Goal: Task Accomplishment & Management: Manage account settings

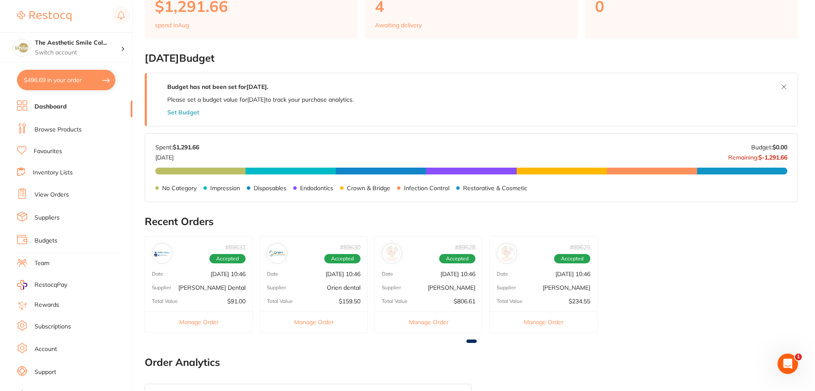
scroll to position [383, 0]
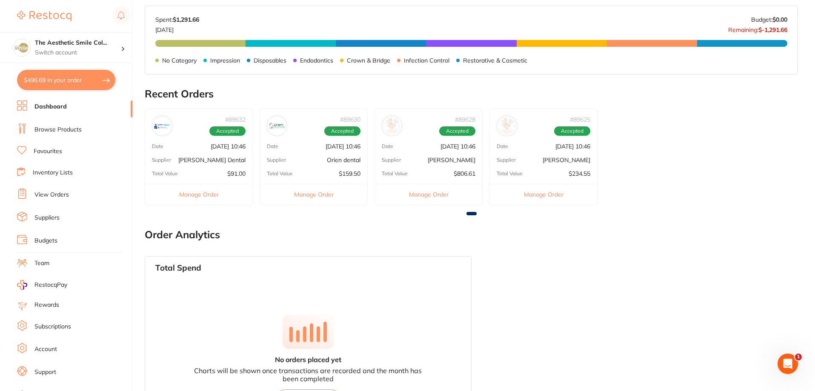
click at [324, 236] on h2 "Order Analytics" at bounding box center [471, 235] width 653 height 12
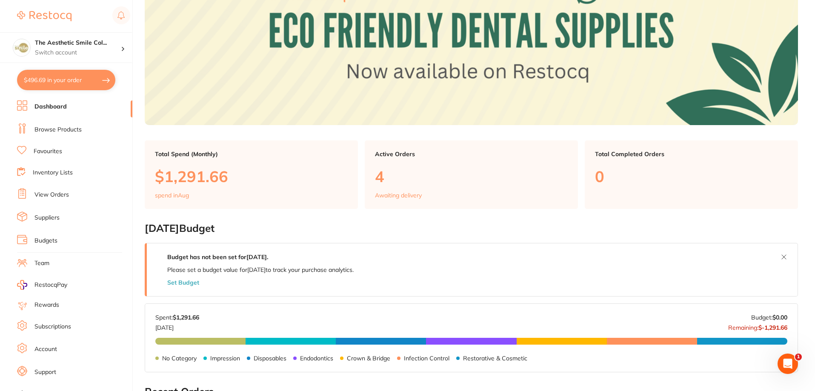
scroll to position [43, 0]
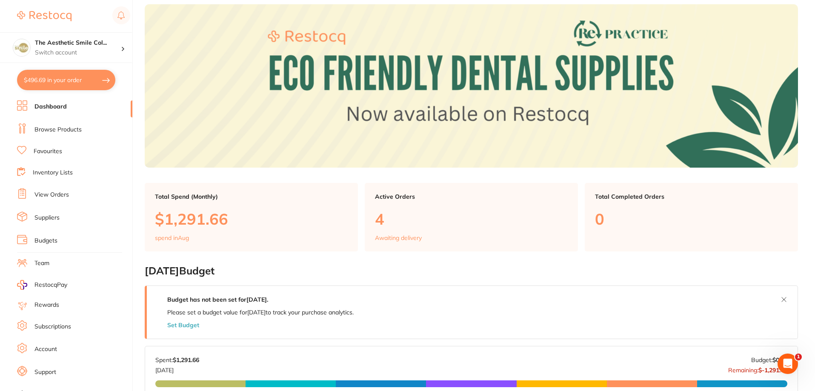
click at [70, 132] on link "Browse Products" at bounding box center [57, 130] width 47 height 9
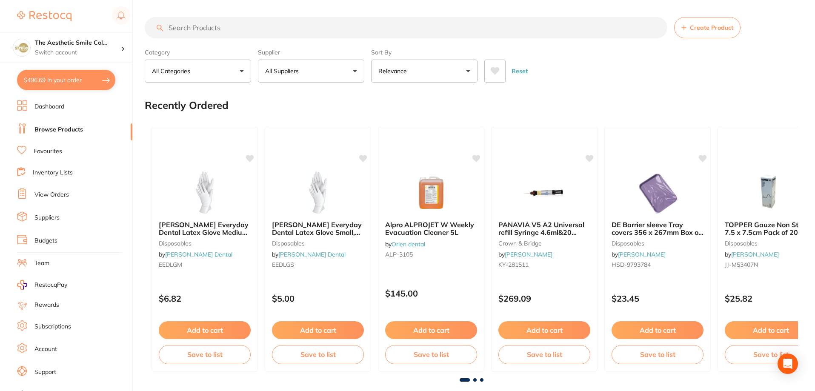
click at [467, 75] on button "Relevance" at bounding box center [424, 71] width 106 height 23
click at [355, 75] on button "All Suppliers" at bounding box center [311, 71] width 106 height 23
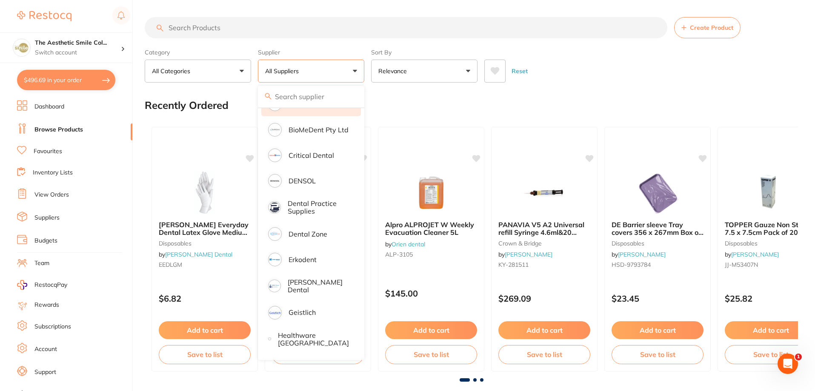
scroll to position [128, 0]
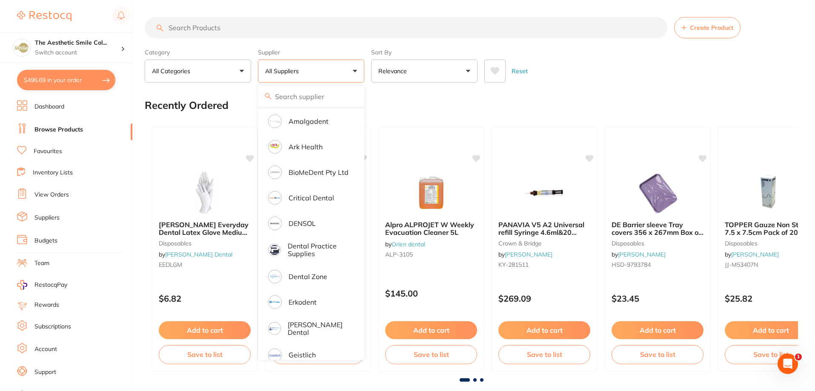
click at [601, 100] on div "Recently Ordered" at bounding box center [471, 105] width 653 height 29
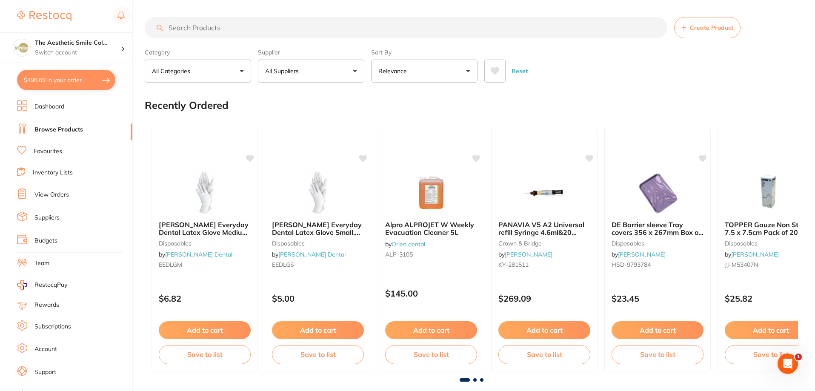
click at [472, 71] on button "Relevance" at bounding box center [424, 71] width 106 height 23
click at [43, 369] on link "Support" at bounding box center [45, 372] width 22 height 9
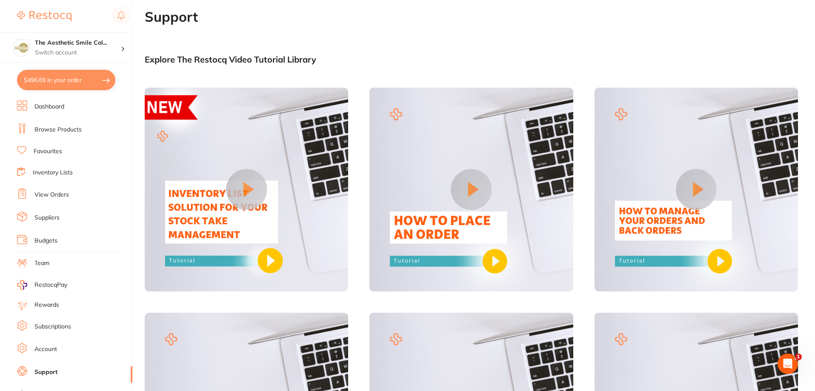
click at [50, 346] on link "Account" at bounding box center [45, 349] width 23 height 9
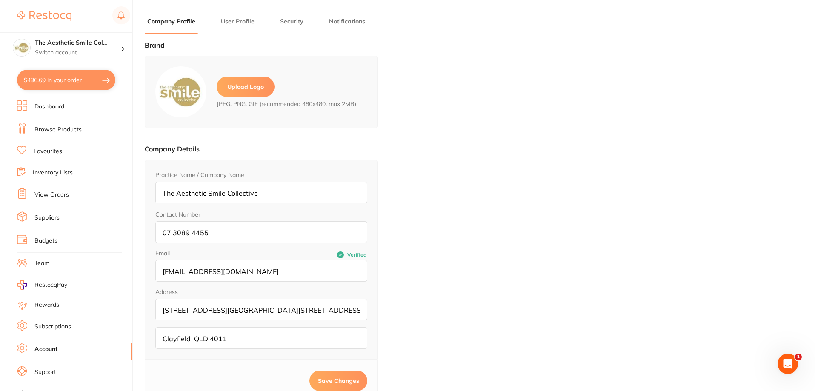
type input "[PERSON_NAME]"
type input "[EMAIL_ADDRESS][DOMAIN_NAME]"
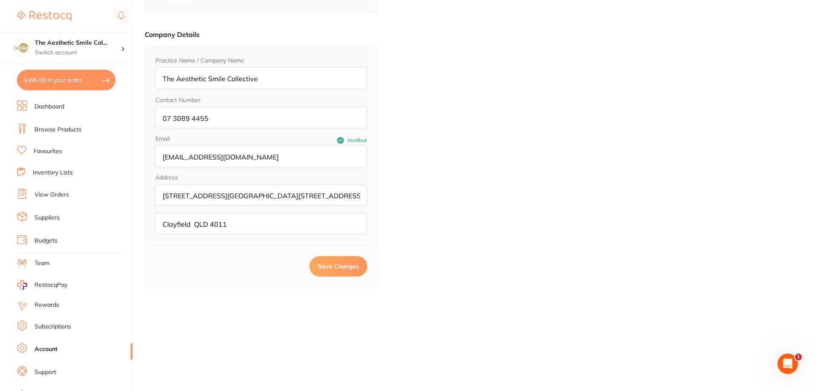
scroll to position [29, 0]
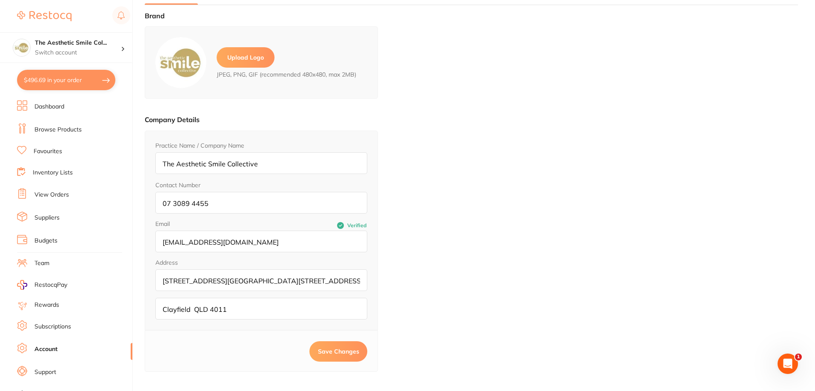
click at [53, 326] on link "Subscriptions" at bounding box center [52, 327] width 37 height 9
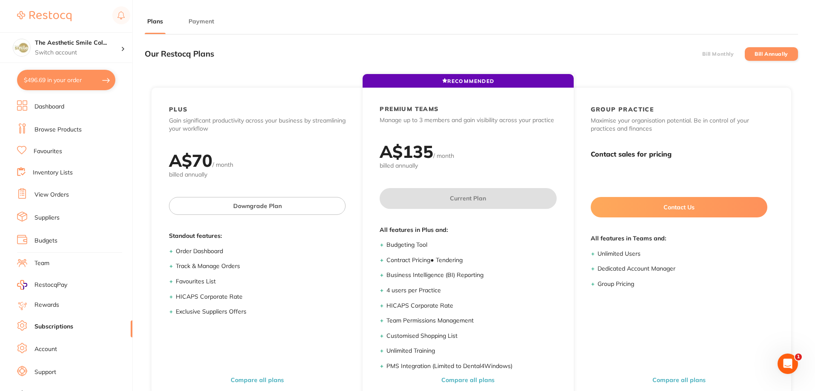
click at [61, 105] on link "Dashboard" at bounding box center [49, 107] width 30 height 9
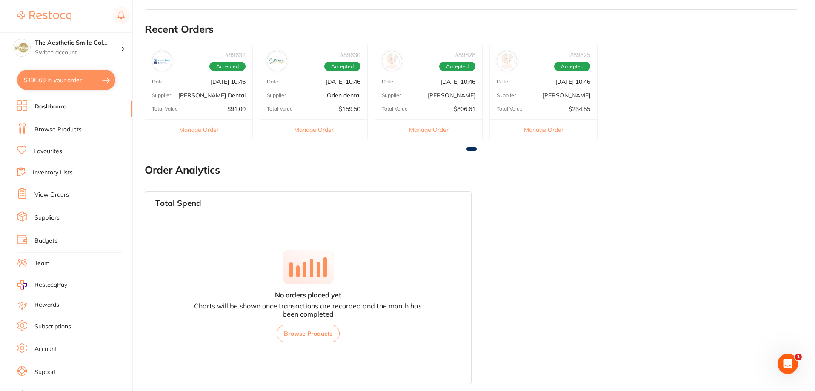
scroll to position [405, 0]
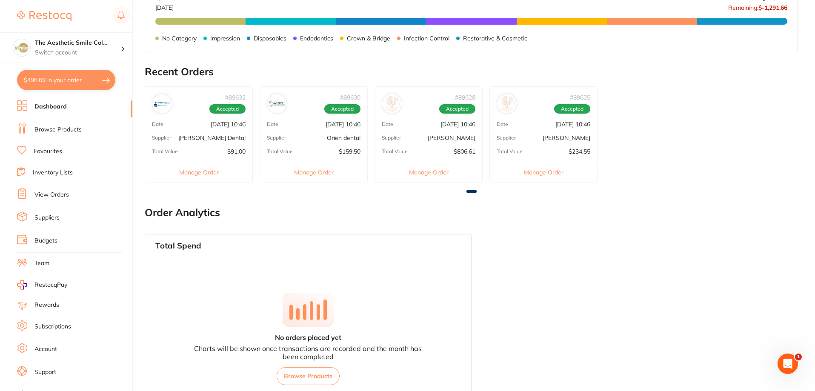
click at [783, 357] on div "Open Intercom Messenger" at bounding box center [788, 364] width 28 height 28
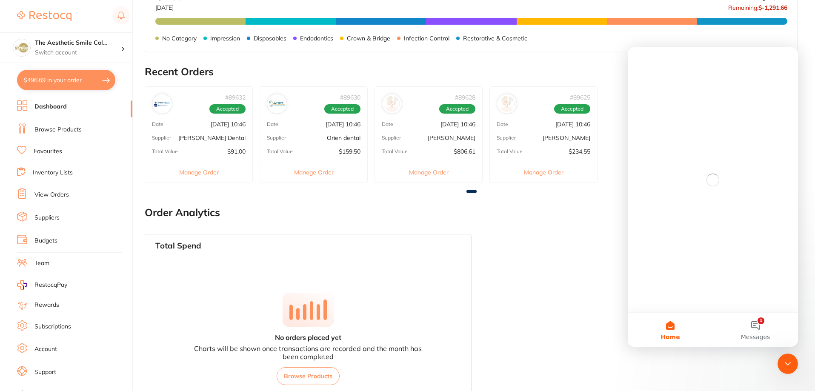
scroll to position [0, 0]
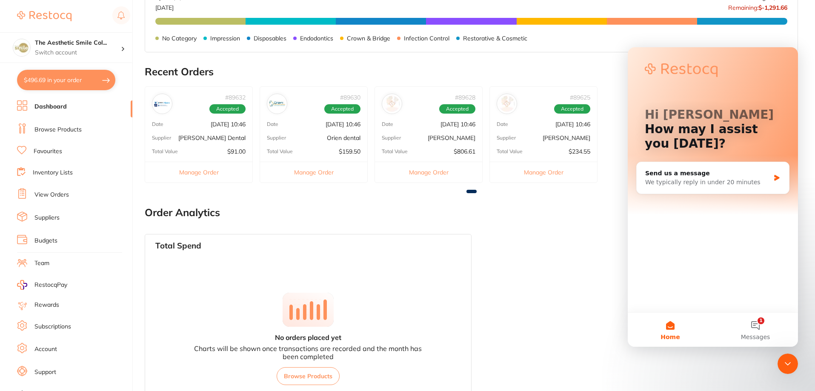
click at [37, 260] on link "Team" at bounding box center [41, 263] width 15 height 9
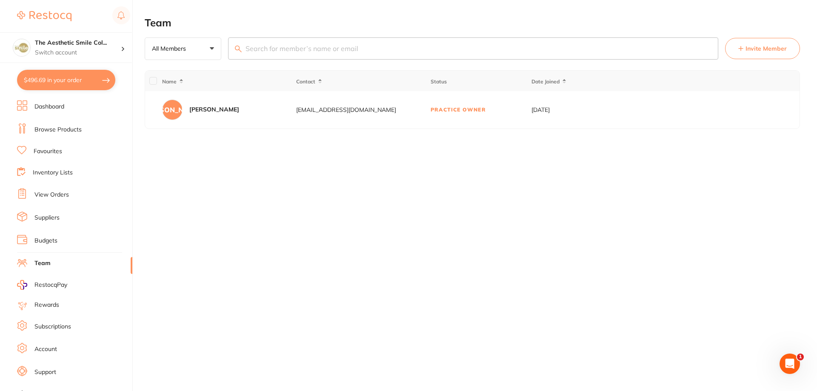
click at [759, 48] on span "Invite Member" at bounding box center [765, 48] width 41 height 9
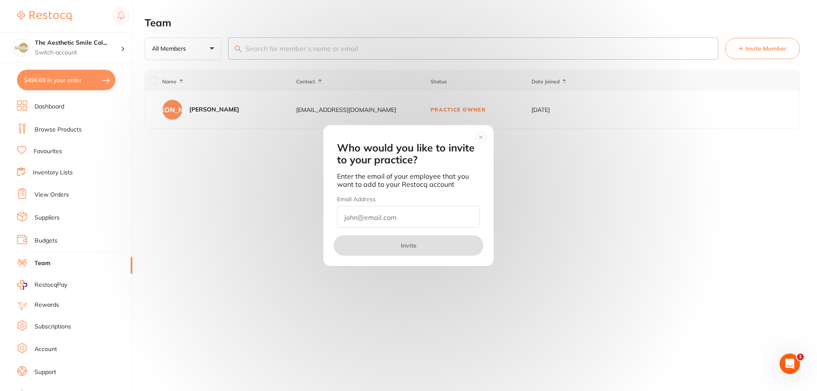
click at [481, 135] on circle at bounding box center [481, 137] width 10 height 10
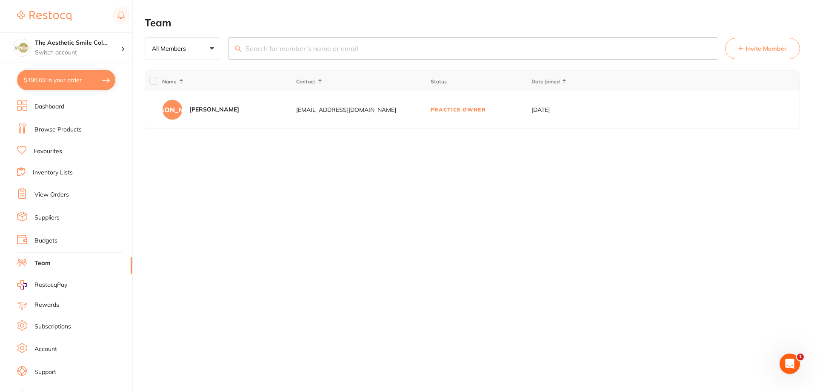
click at [372, 111] on div "[EMAIL_ADDRESS][DOMAIN_NAME]" at bounding box center [363, 109] width 134 height 7
click at [177, 107] on div "[PERSON_NAME]" at bounding box center [172, 110] width 20 height 20
click at [465, 110] on td "Practice Owner" at bounding box center [480, 109] width 101 height 37
click at [571, 114] on td "[DATE]" at bounding box center [564, 109] width 67 height 37
click at [215, 49] on button "All Members +0" at bounding box center [183, 48] width 77 height 23
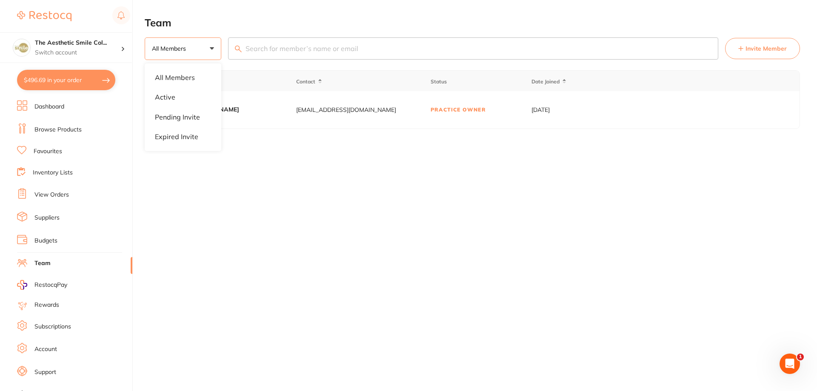
click at [254, 147] on div "Team All Members +0 All Members Active Pending Invite Expired Invite Invite Mem…" at bounding box center [481, 195] width 672 height 391
click at [42, 241] on link "Budgets" at bounding box center [45, 241] width 23 height 9
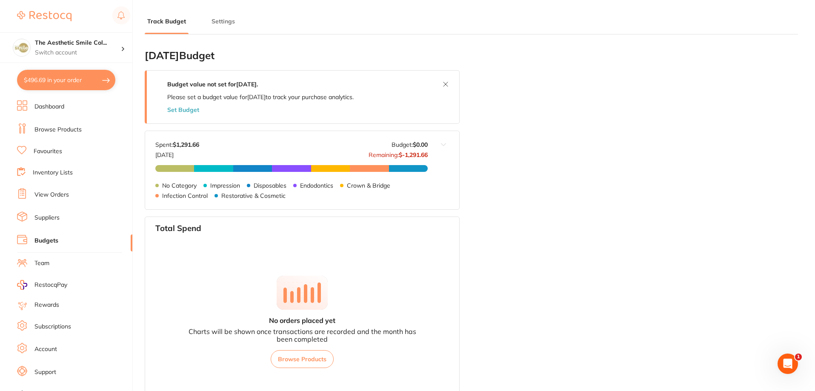
click at [187, 111] on button "Set Budget" at bounding box center [183, 109] width 32 height 7
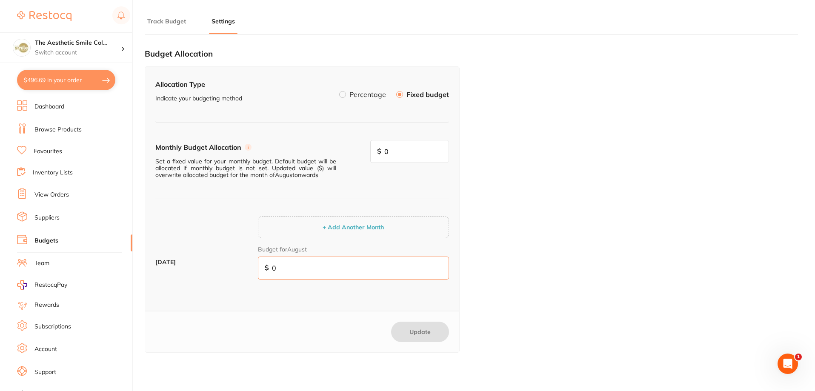
click at [273, 269] on input "0" at bounding box center [353, 268] width 191 height 23
click at [401, 150] on input "0" at bounding box center [409, 151] width 79 height 23
type input "2,000"
click at [290, 270] on input "0" at bounding box center [353, 268] width 191 height 23
type input "2"
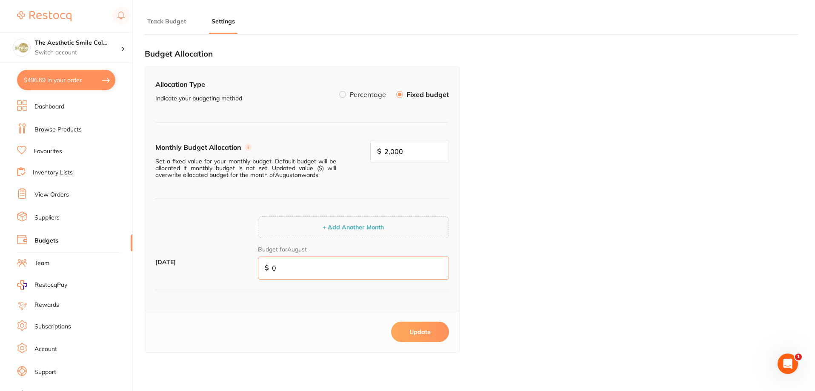
type input "2"
type input "20"
type input "200"
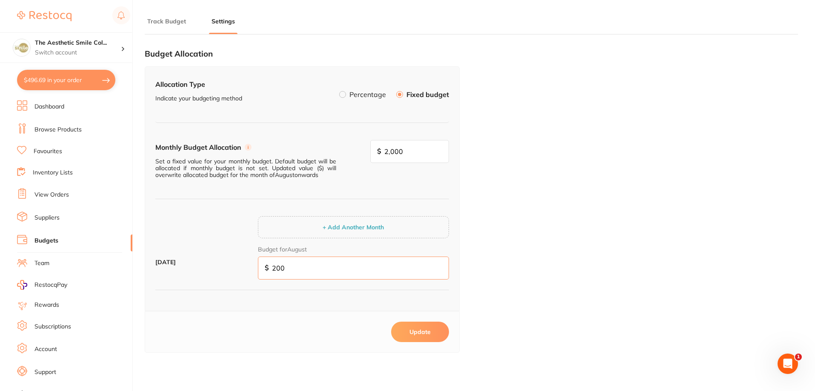
type input "2,000"
click at [438, 333] on button "Update" at bounding box center [420, 332] width 58 height 20
click at [171, 18] on button "Track Budget" at bounding box center [167, 21] width 44 height 8
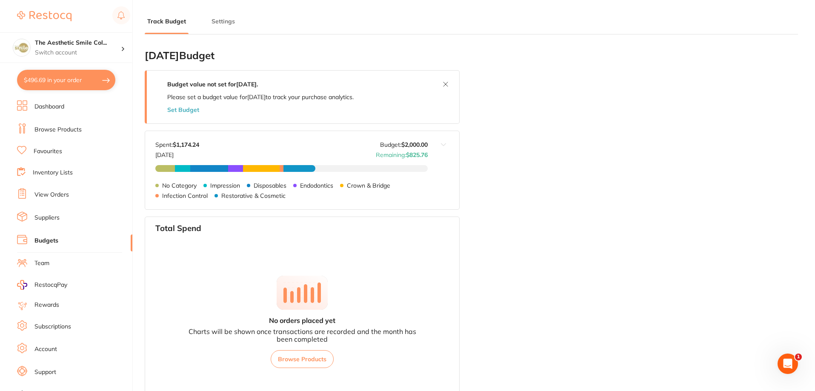
click at [58, 130] on link "Browse Products" at bounding box center [57, 130] width 47 height 9
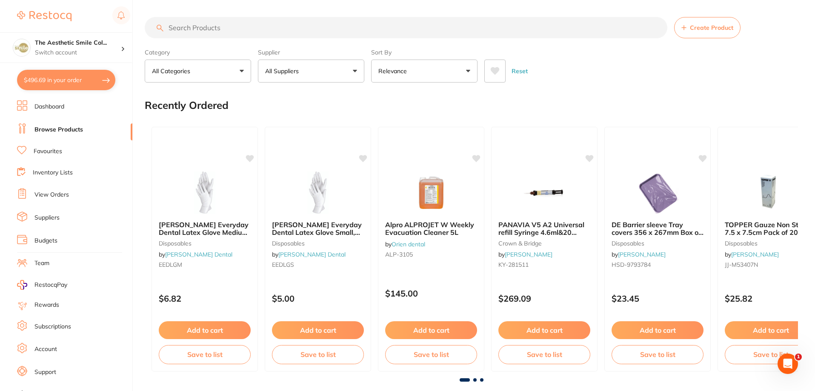
click at [448, 70] on button "Relevance" at bounding box center [424, 71] width 106 height 23
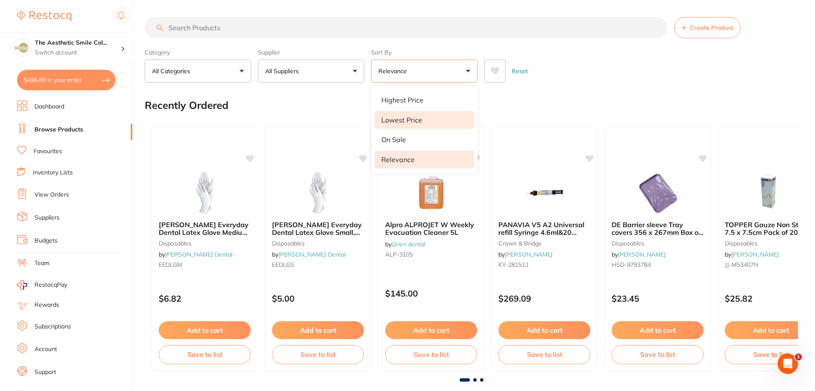
click at [434, 119] on li "Lowest Price" at bounding box center [424, 120] width 100 height 18
drag, startPoint x: 495, startPoint y: 59, endPoint x: 495, endPoint y: 65, distance: 6.4
click at [495, 63] on div "Reset" at bounding box center [637, 68] width 307 height 30
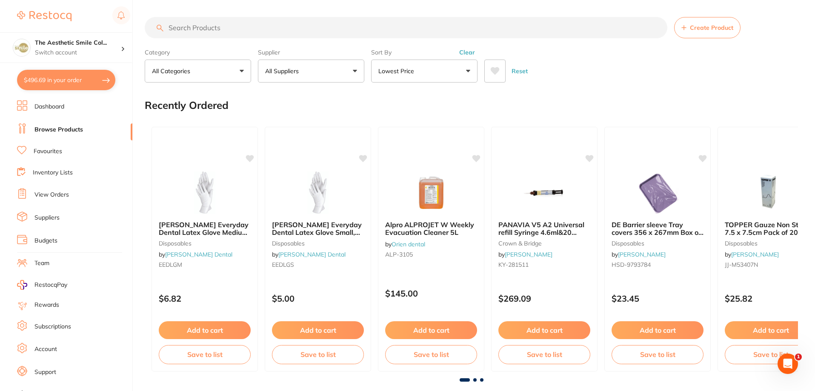
click at [495, 77] on button at bounding box center [494, 71] width 21 height 23
click at [517, 64] on button "Reset" at bounding box center [519, 71] width 21 height 23
click at [472, 68] on button "Relevance" at bounding box center [424, 71] width 106 height 23
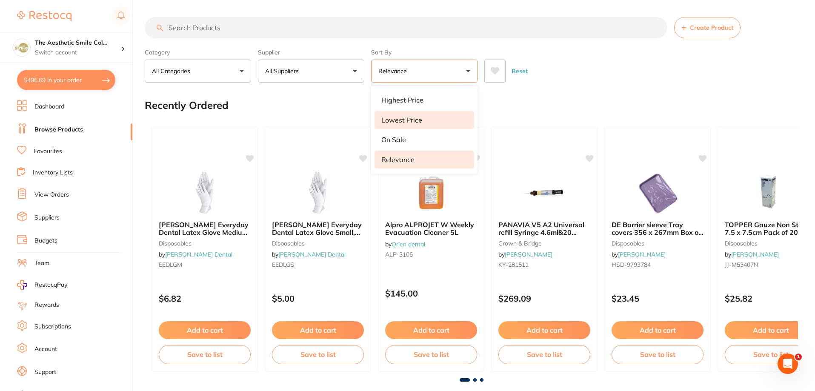
click at [439, 118] on li "Lowest Price" at bounding box center [424, 120] width 100 height 18
click at [788, 366] on icon "Open Intercom Messenger" at bounding box center [788, 364] width 14 height 14
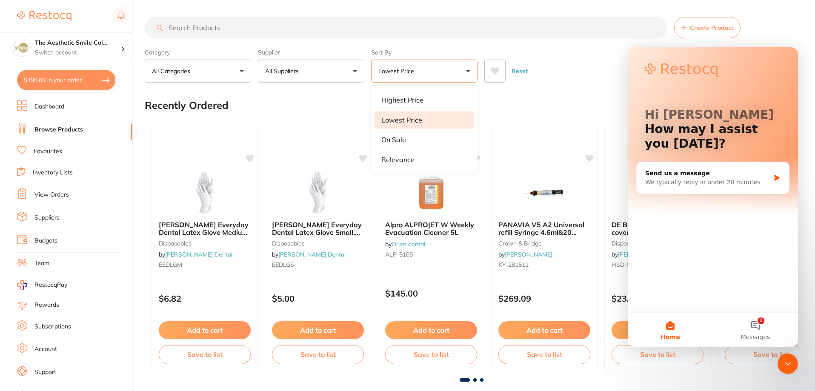
click at [358, 70] on button "All Suppliers" at bounding box center [311, 71] width 106 height 23
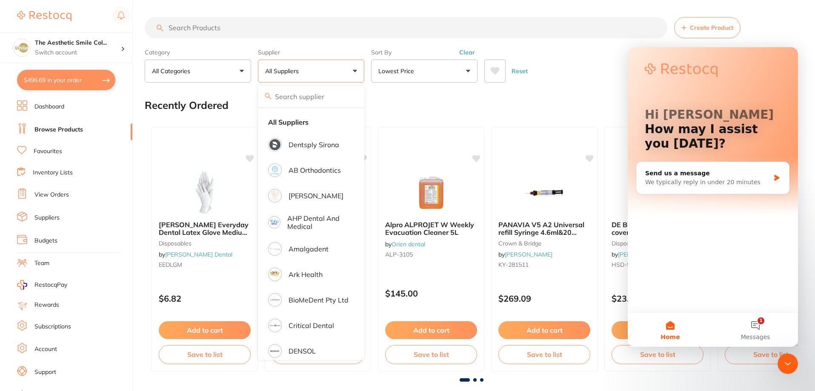
click at [243, 69] on button "All Categories" at bounding box center [198, 71] width 106 height 23
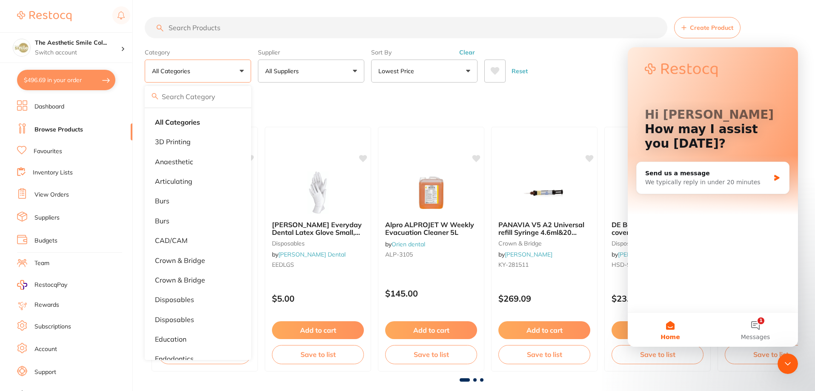
click at [306, 98] on div "Recently Ordered" at bounding box center [471, 105] width 653 height 29
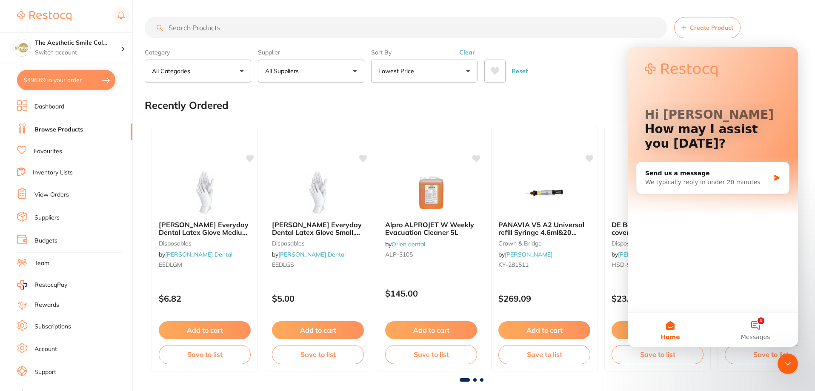
click at [68, 128] on link "Browse Products" at bounding box center [58, 130] width 49 height 9
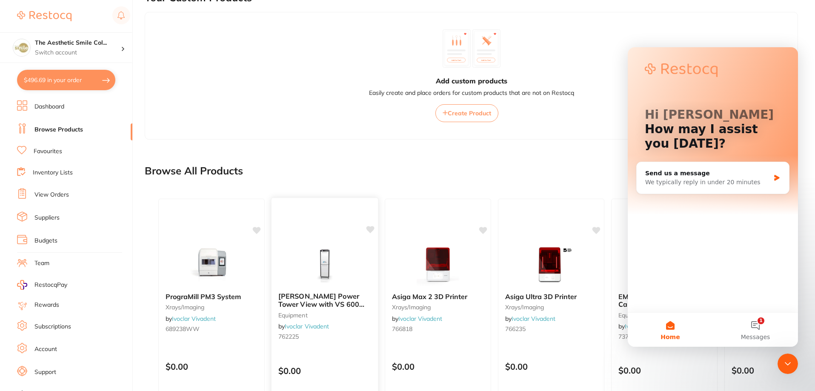
scroll to position [298, 0]
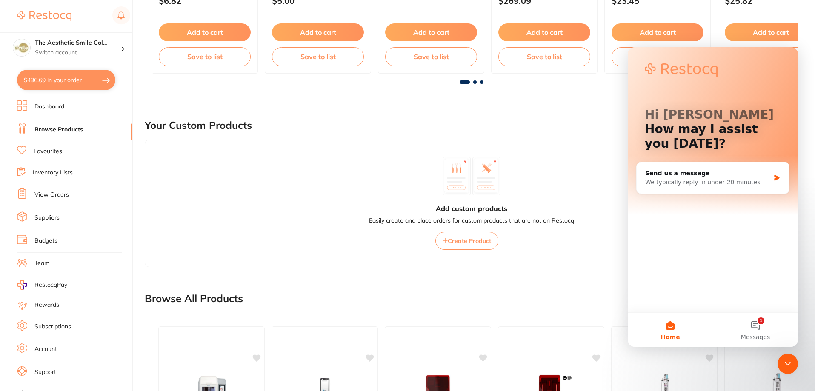
click at [570, 95] on main "Create Product Category All Categories All Categories 3D Printing anaesthetic a…" at bounding box center [480, 153] width 670 height 903
click at [57, 166] on ul "Dashboard Browse Products Favourites Inventory Lists View Orders Suppliers Budg…" at bounding box center [74, 247] width 115 height 294
click at [60, 171] on link "Inventory Lists" at bounding box center [53, 173] width 40 height 9
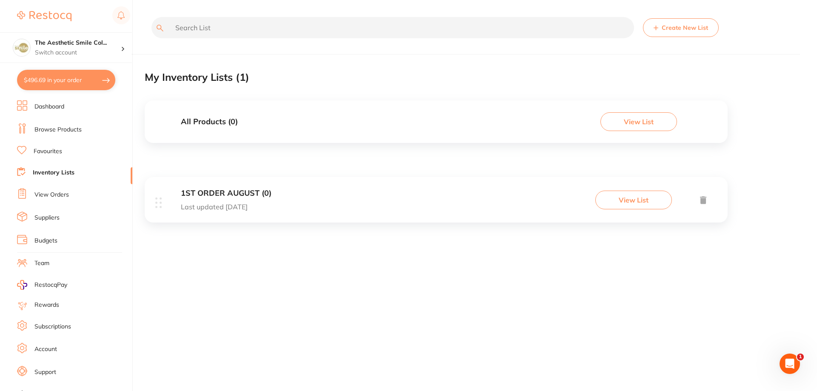
click at [685, 29] on button "Create New List" at bounding box center [681, 27] width 76 height 19
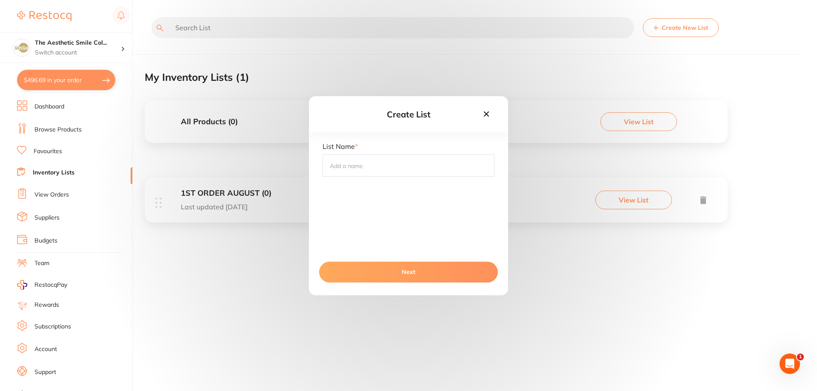
click at [486, 112] on icon at bounding box center [486, 113] width 5 height 5
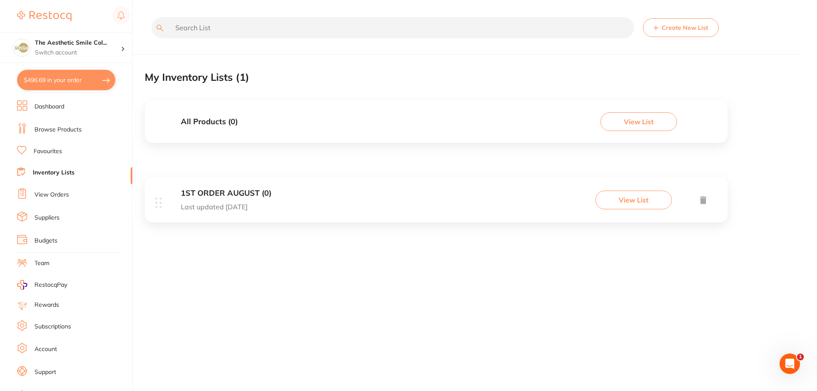
click at [658, 123] on button "View List" at bounding box center [638, 121] width 77 height 19
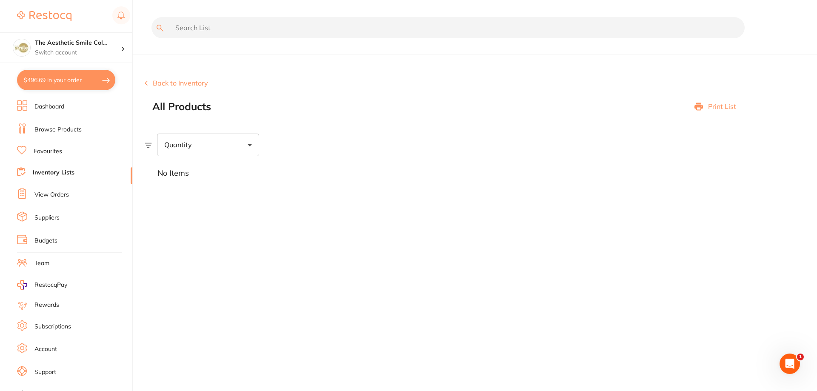
click at [174, 79] on button "Back to Inventory" at bounding box center [176, 83] width 63 height 8
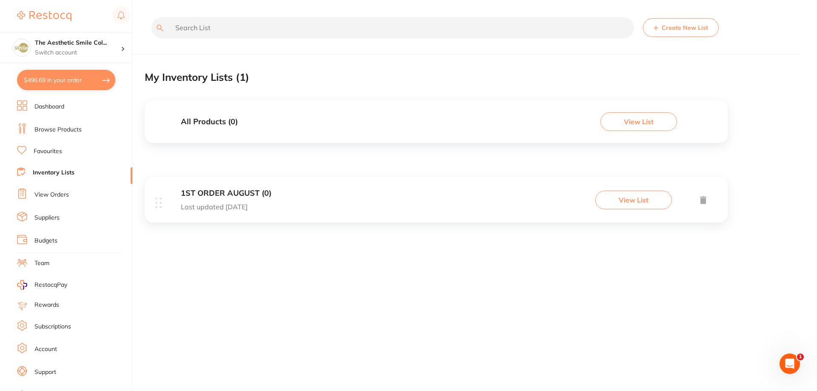
click at [626, 196] on button "View List" at bounding box center [633, 200] width 77 height 19
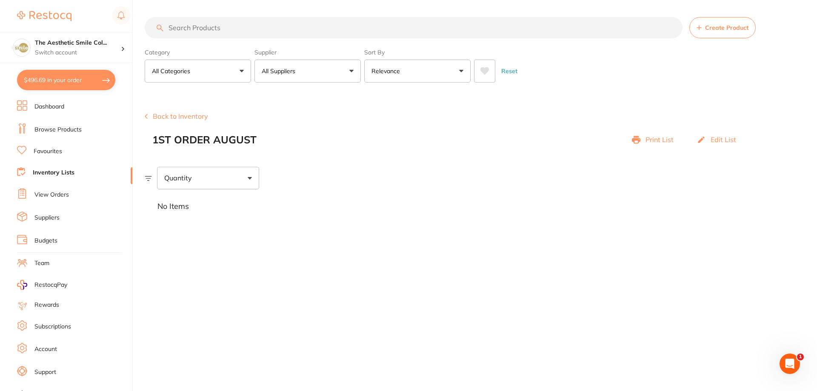
click at [714, 138] on p "Edit List" at bounding box center [724, 140] width 26 height 8
click at [200, 113] on button "Back to Inventory" at bounding box center [176, 116] width 63 height 8
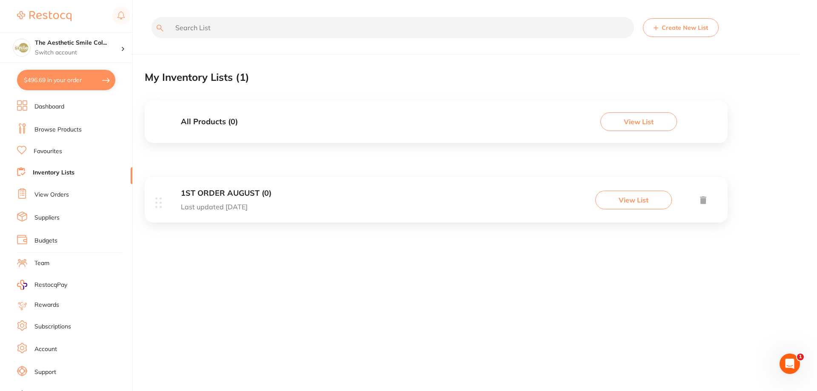
click at [59, 194] on link "View Orders" at bounding box center [51, 195] width 34 height 9
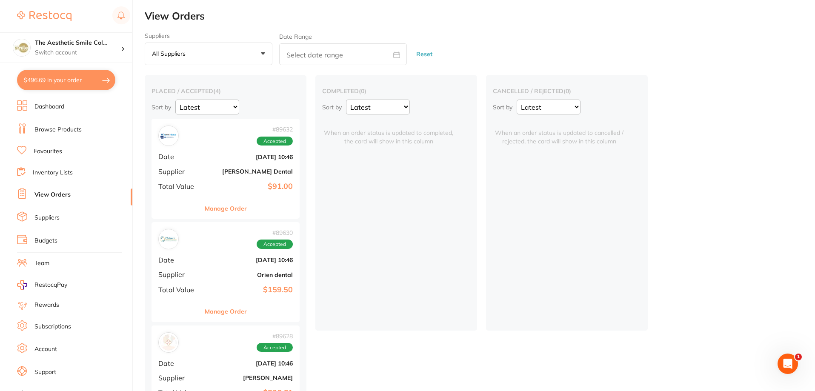
click at [232, 106] on select "Latest Notification" at bounding box center [207, 107] width 64 height 15
click at [175, 100] on select "Latest Notification" at bounding box center [207, 107] width 64 height 15
drag, startPoint x: 237, startPoint y: 206, endPoint x: 420, endPoint y: 215, distance: 184.1
click at [420, 215] on div "placed / accepted ( 4 ) Sort by Latest Notification # 89632 Accepted Date [DATE…" at bounding box center [480, 306] width 670 height 463
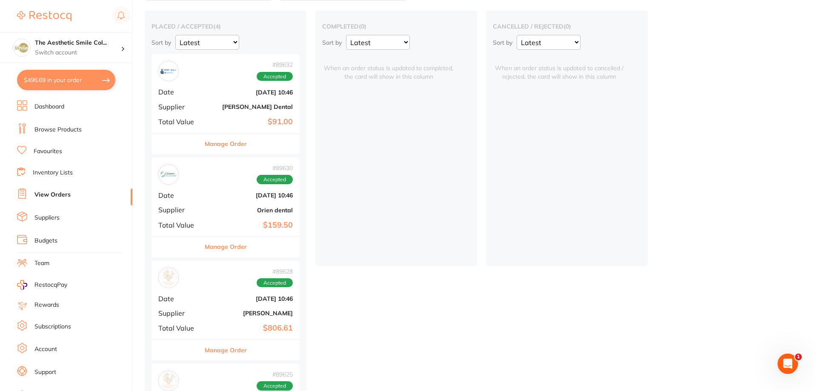
scroll to position [150, 0]
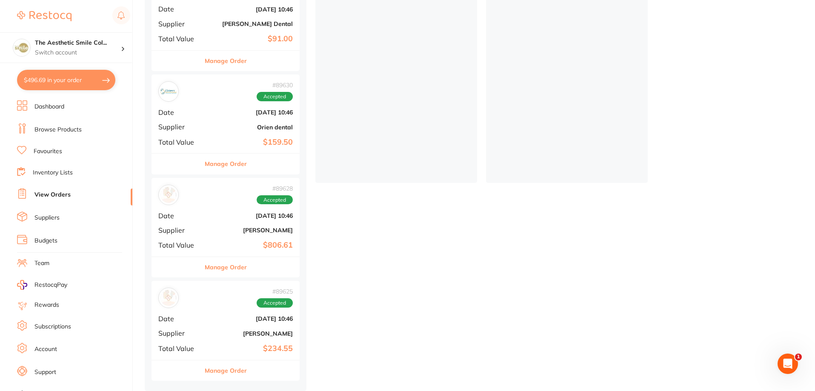
click at [236, 265] on button "Manage Order" at bounding box center [226, 267] width 42 height 20
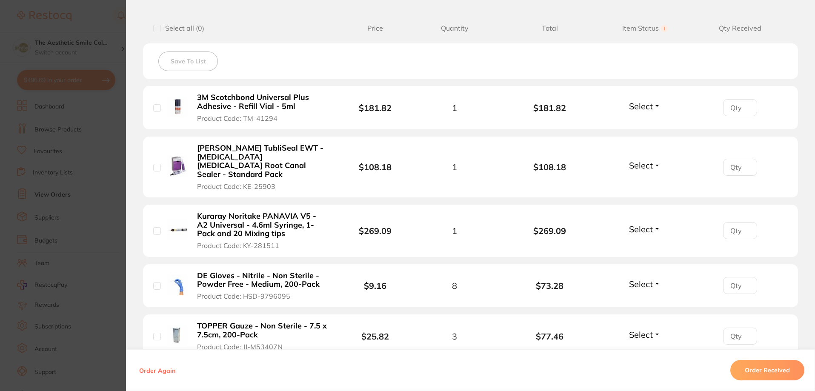
scroll to position [85, 0]
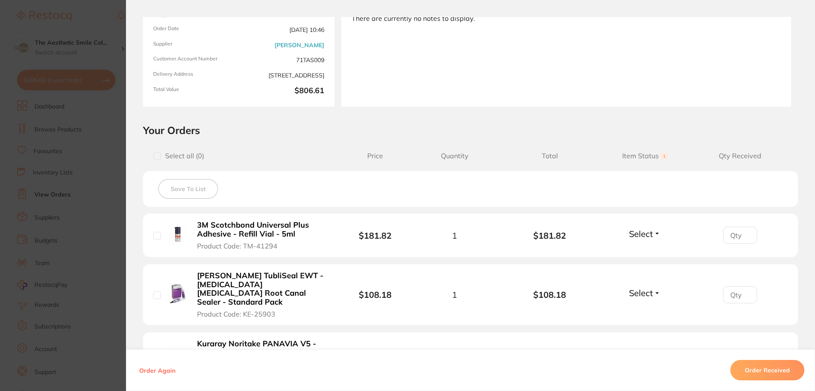
drag, startPoint x: 154, startPoint y: 235, endPoint x: 156, endPoint y: 245, distance: 9.5
click at [154, 237] on input "checkbox" at bounding box center [157, 236] width 8 height 8
checkbox input "true"
click at [153, 292] on input "checkbox" at bounding box center [157, 295] width 8 height 8
checkbox input "true"
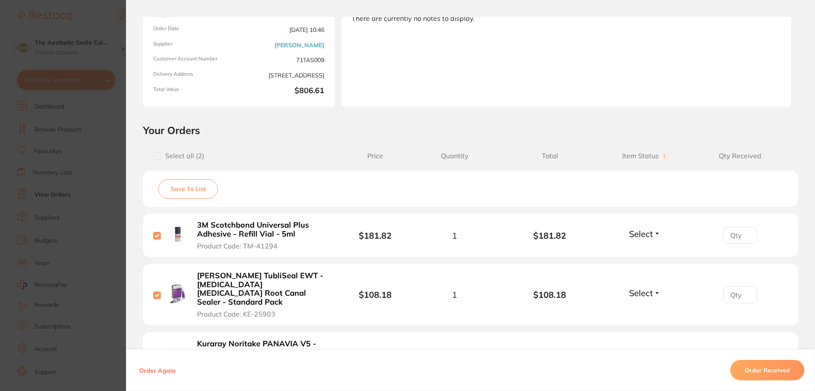
scroll to position [213, 0]
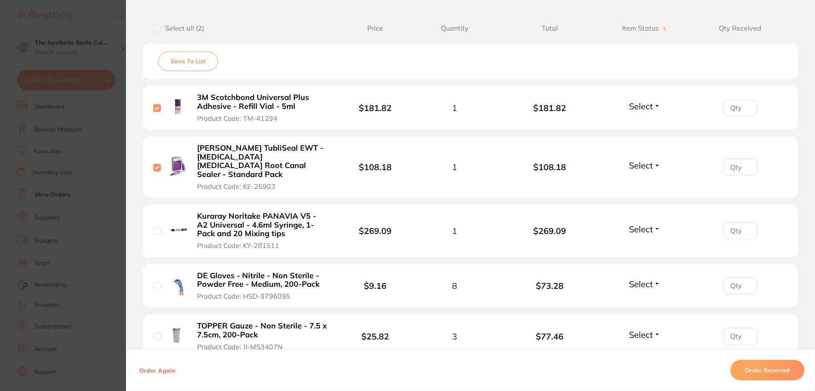
click at [154, 227] on input "checkbox" at bounding box center [157, 231] width 8 height 8
checkbox input "true"
click at [154, 282] on input "checkbox" at bounding box center [157, 286] width 8 height 8
checkbox input "true"
click at [155, 333] on input "checkbox" at bounding box center [157, 337] width 8 height 8
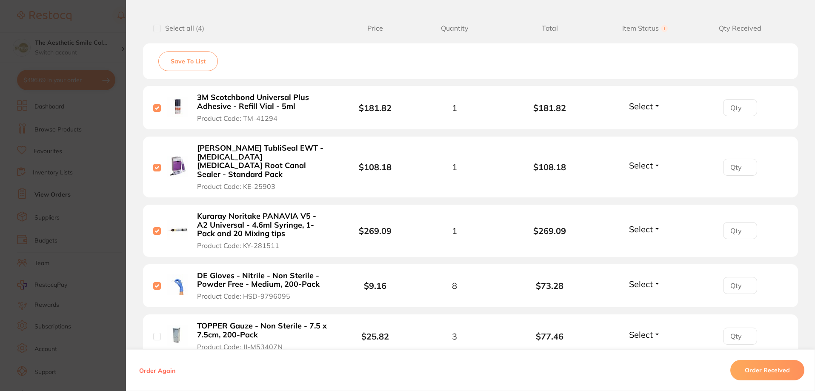
checkbox input "true"
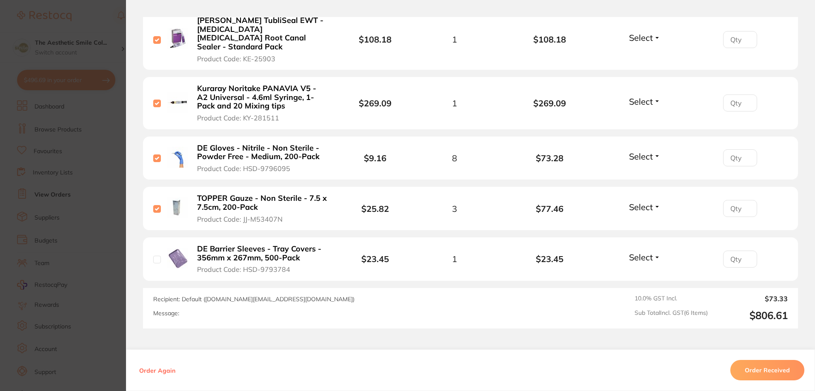
click at [153, 256] on input "checkbox" at bounding box center [157, 260] width 8 height 8
checkbox input "true"
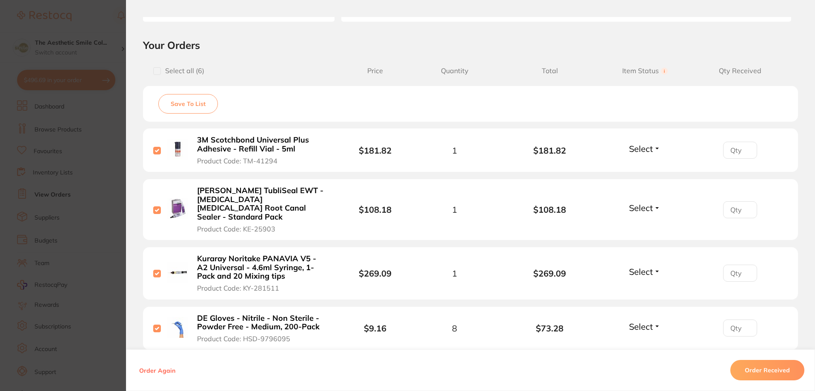
scroll to position [85, 0]
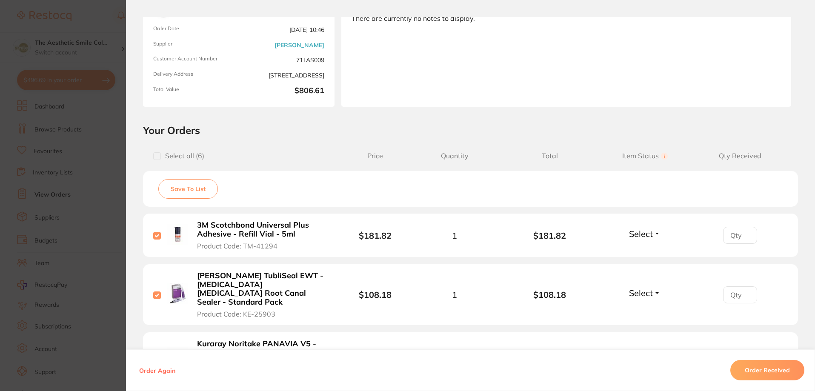
click at [179, 189] on button "Save To List" at bounding box center [188, 189] width 60 height 20
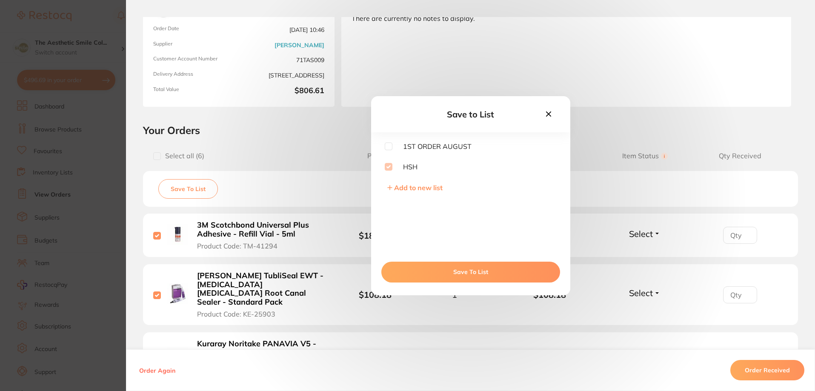
click at [470, 268] on button "Save To List" at bounding box center [470, 272] width 179 height 20
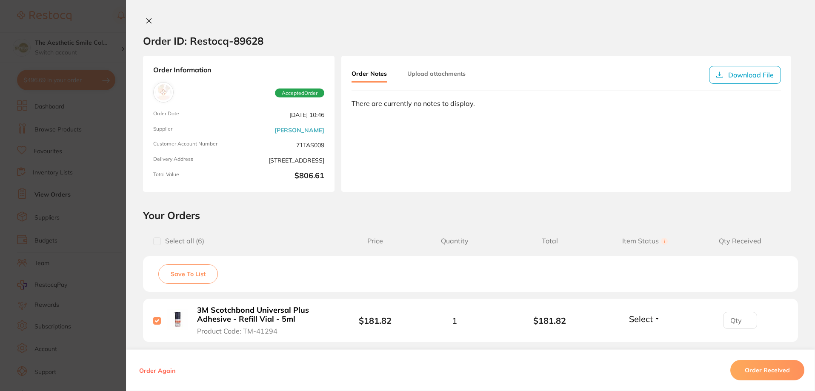
scroll to position [22, 0]
click at [146, 20] on icon at bounding box center [149, 20] width 7 height 7
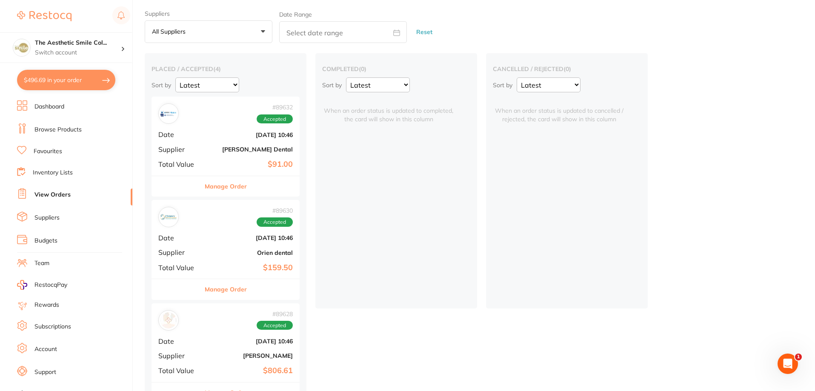
click at [56, 169] on link "Inventory Lists" at bounding box center [53, 173] width 40 height 9
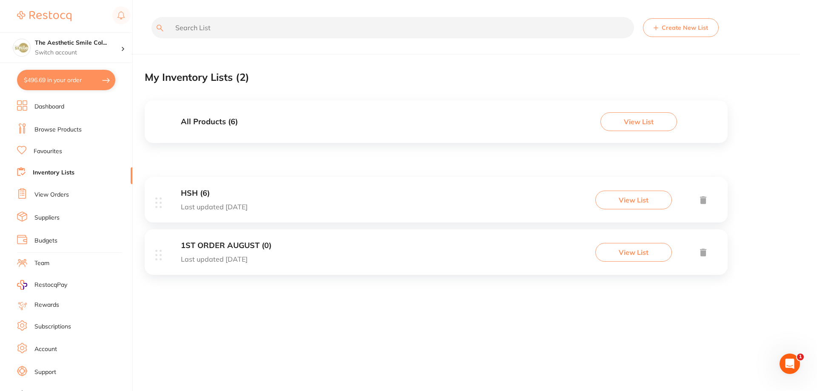
click at [617, 198] on button "View List" at bounding box center [633, 200] width 77 height 19
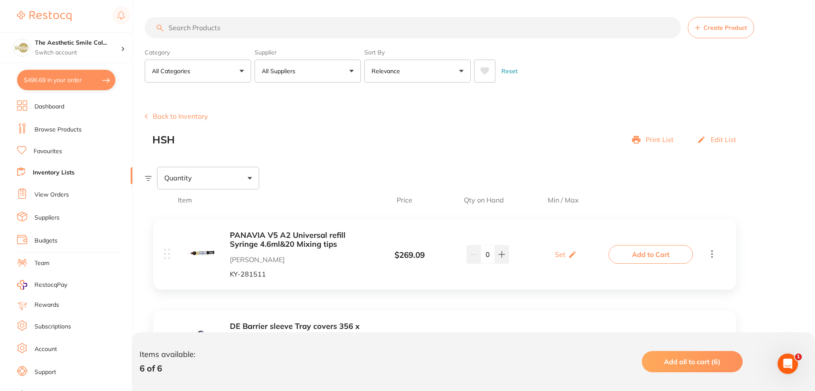
click at [711, 258] on icon at bounding box center [712, 253] width 10 height 11
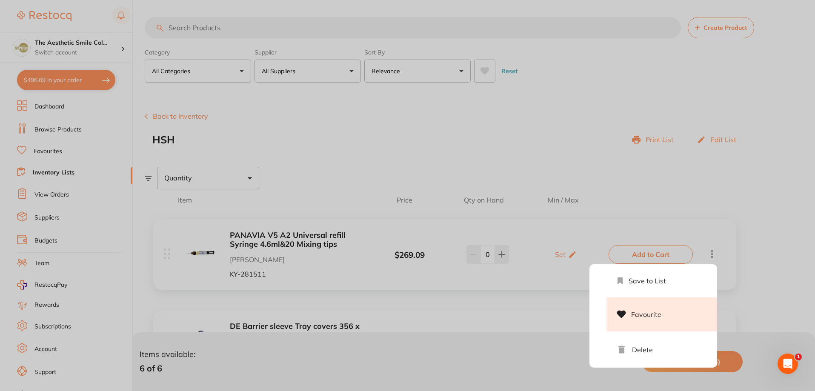
click at [626, 314] on icon at bounding box center [621, 314] width 9 height 9
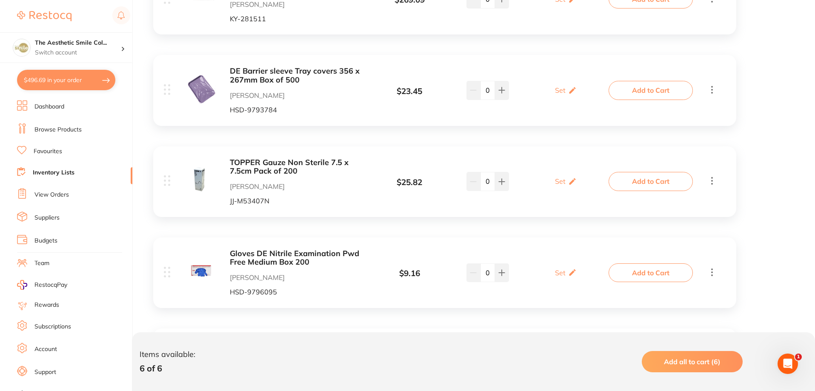
scroll to position [170, 0]
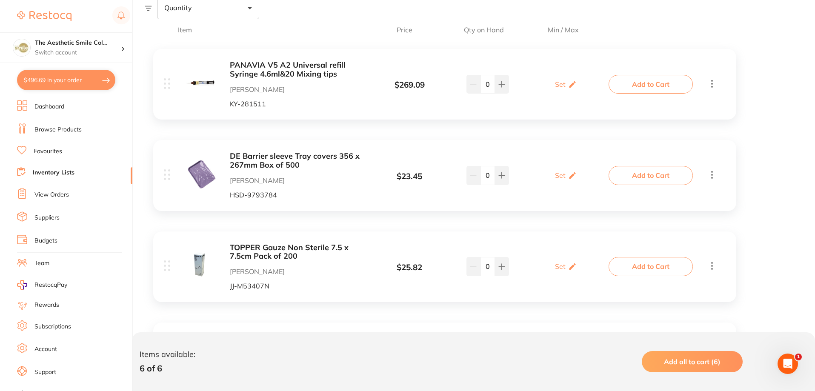
click at [712, 81] on icon at bounding box center [712, 84] width 2 height 8
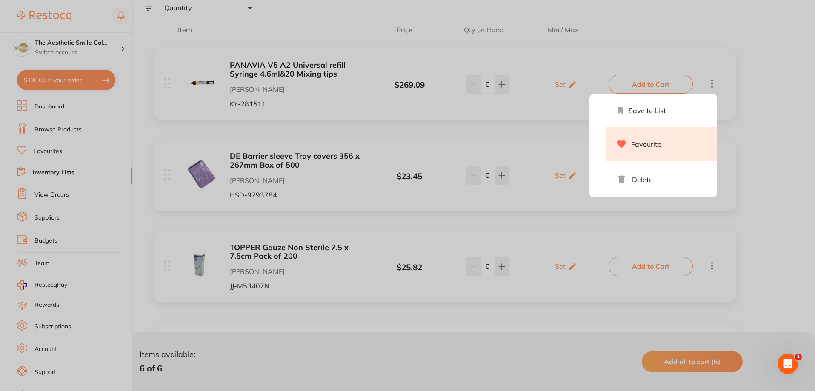
click at [655, 141] on li "Favourite" at bounding box center [661, 144] width 111 height 34
drag, startPoint x: 645, startPoint y: 151, endPoint x: 668, endPoint y: 149, distance: 23.1
click at [650, 151] on div "PANAVIA V5 A2 Universal refill Syringe 4.6ml&20 Mixing tips [PERSON_NAME] KY-28…" at bounding box center [445, 315] width 600 height 550
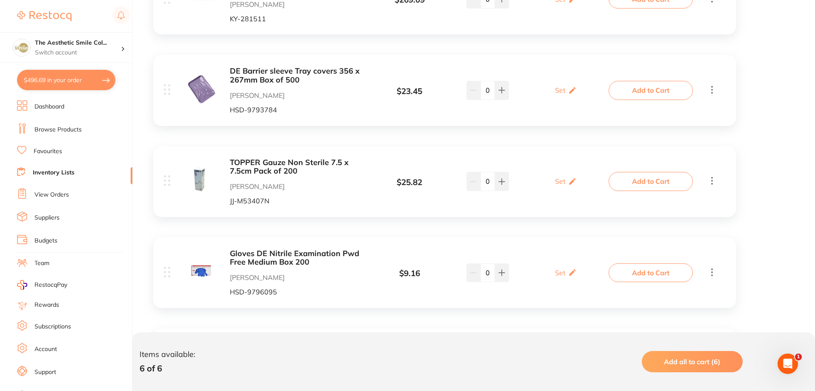
scroll to position [85, 0]
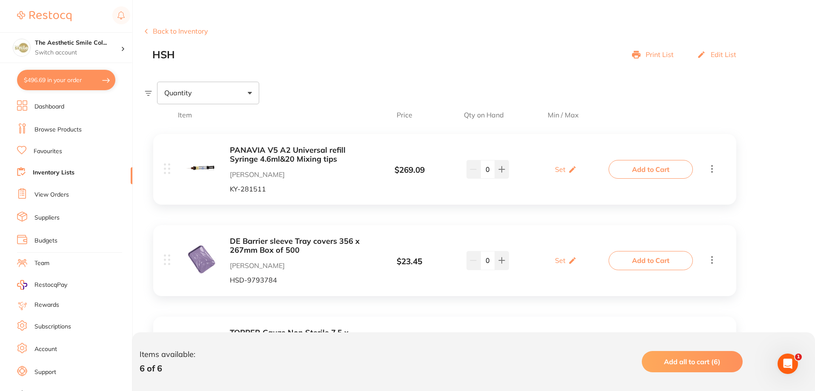
click at [53, 191] on link "View Orders" at bounding box center [51, 195] width 34 height 9
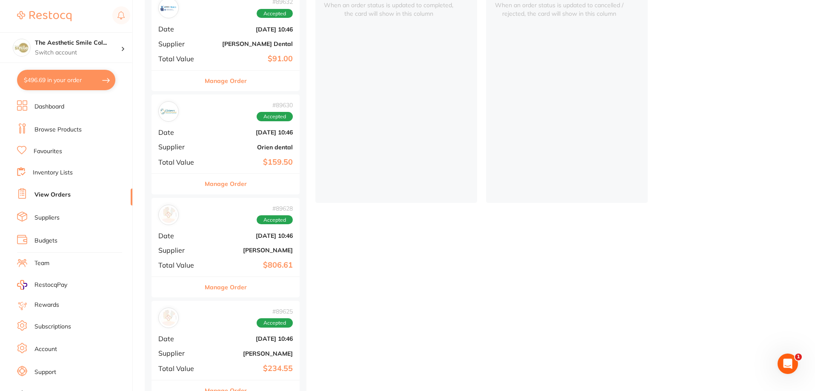
scroll to position [150, 0]
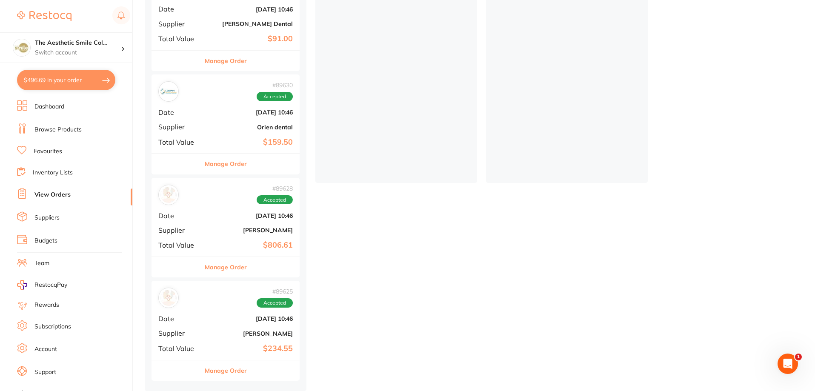
click at [231, 263] on button "Manage Order" at bounding box center [226, 267] width 42 height 20
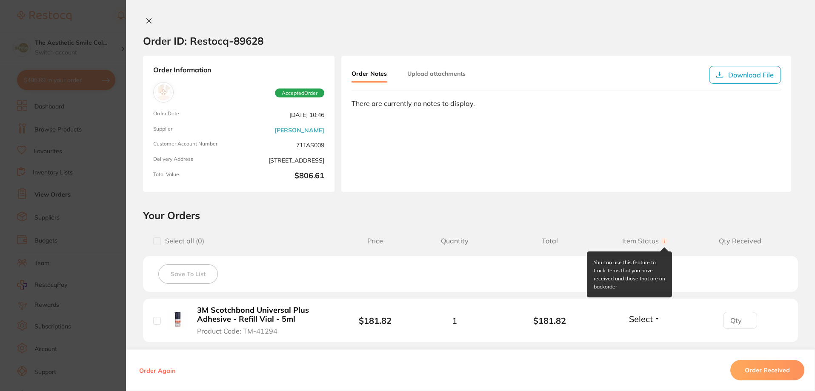
click at [663, 242] on circle at bounding box center [664, 241] width 7 height 7
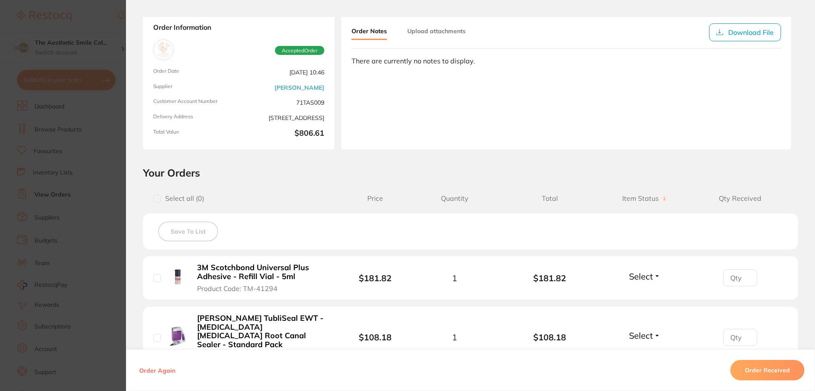
scroll to position [85, 0]
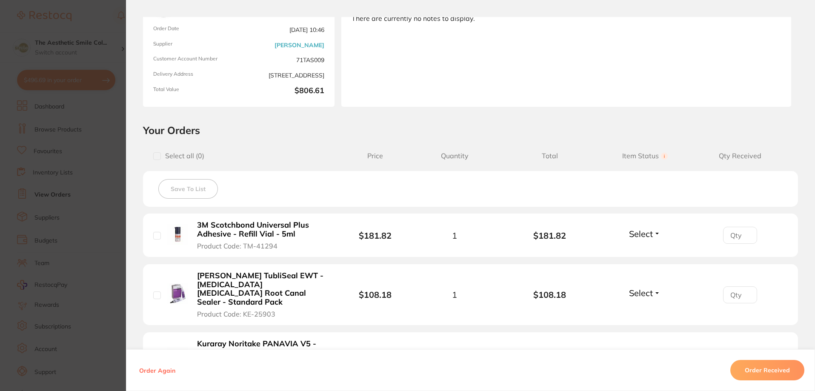
click at [654, 234] on button "Select" at bounding box center [644, 234] width 37 height 11
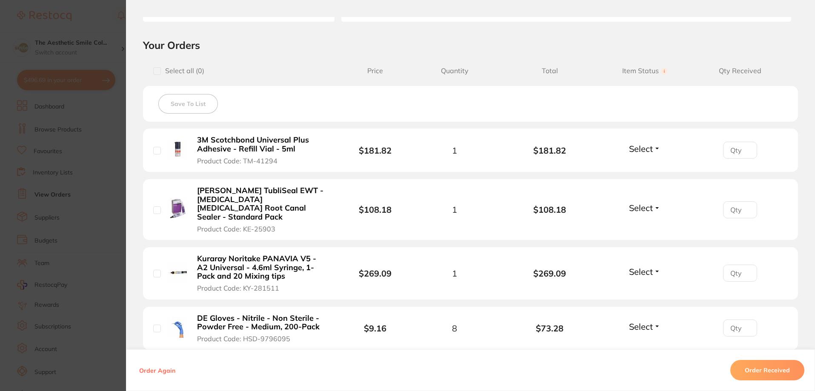
click at [651, 266] on button "Select" at bounding box center [644, 271] width 37 height 11
click at [110, 114] on section "Order ID: Restocq- 89628 Order Information Accepted Order Order Date Aug 8 2025…" at bounding box center [407, 195] width 815 height 391
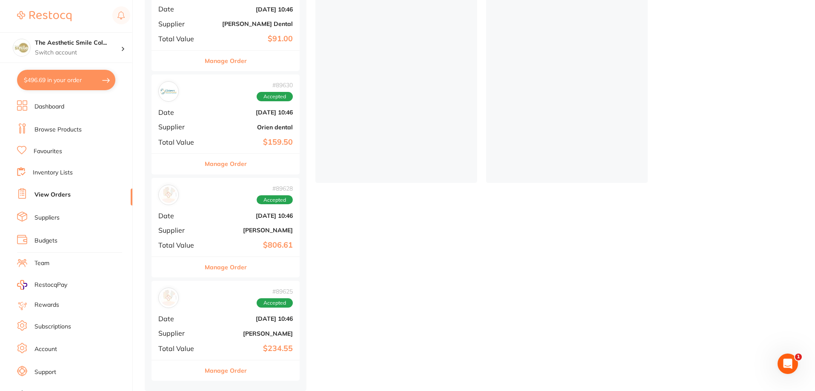
click at [220, 267] on button "Manage Order" at bounding box center [226, 267] width 42 height 20
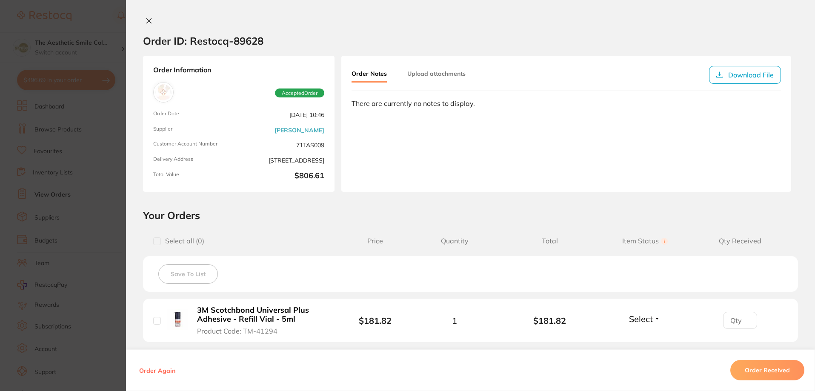
click at [657, 318] on button "Select" at bounding box center [644, 319] width 37 height 11
click at [147, 21] on icon at bounding box center [149, 20] width 7 height 7
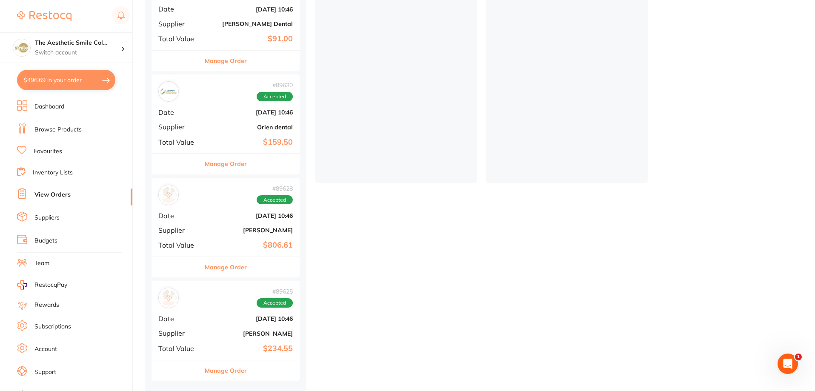
click at [66, 175] on link "Inventory Lists" at bounding box center [53, 173] width 40 height 9
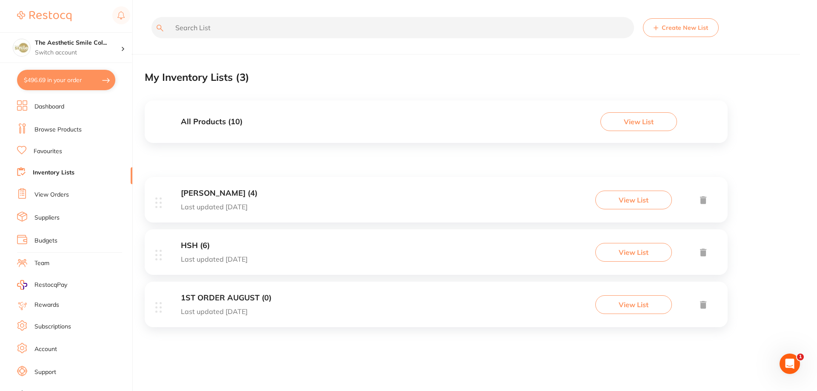
click at [57, 219] on link "Suppliers" at bounding box center [46, 218] width 25 height 9
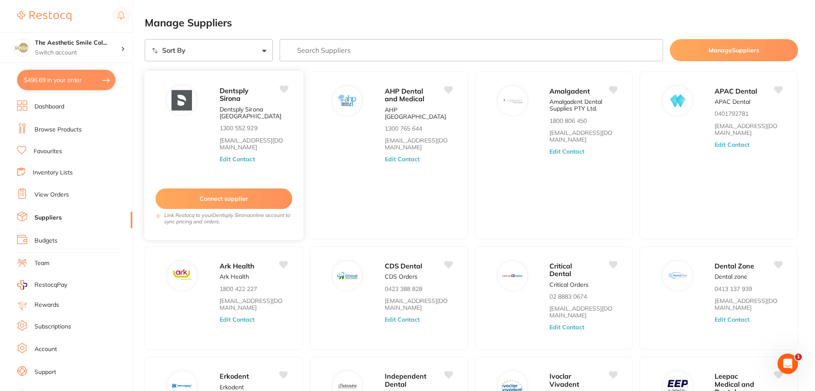
click at [234, 162] on button "Edit Contact" at bounding box center [237, 159] width 35 height 7
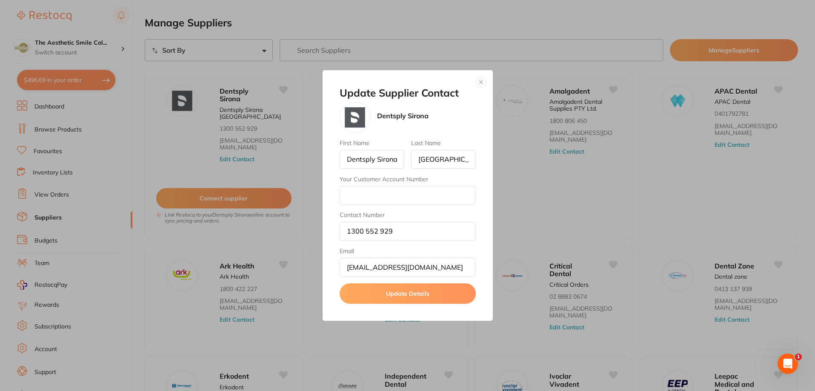
click at [478, 81] on button "button" at bounding box center [481, 82] width 10 height 10
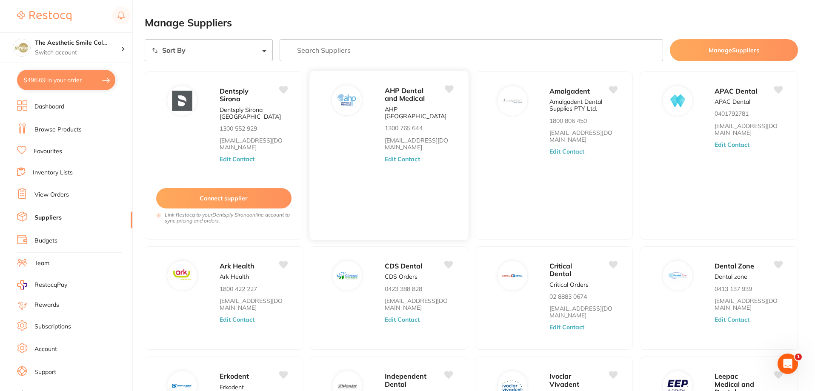
click at [421, 191] on div "AHP Dental and Medical AHP Australia 1300 765 644 orders@ahpdentalmedical.com.a…" at bounding box center [422, 158] width 75 height 146
